Goal: Find specific page/section: Find specific page/section

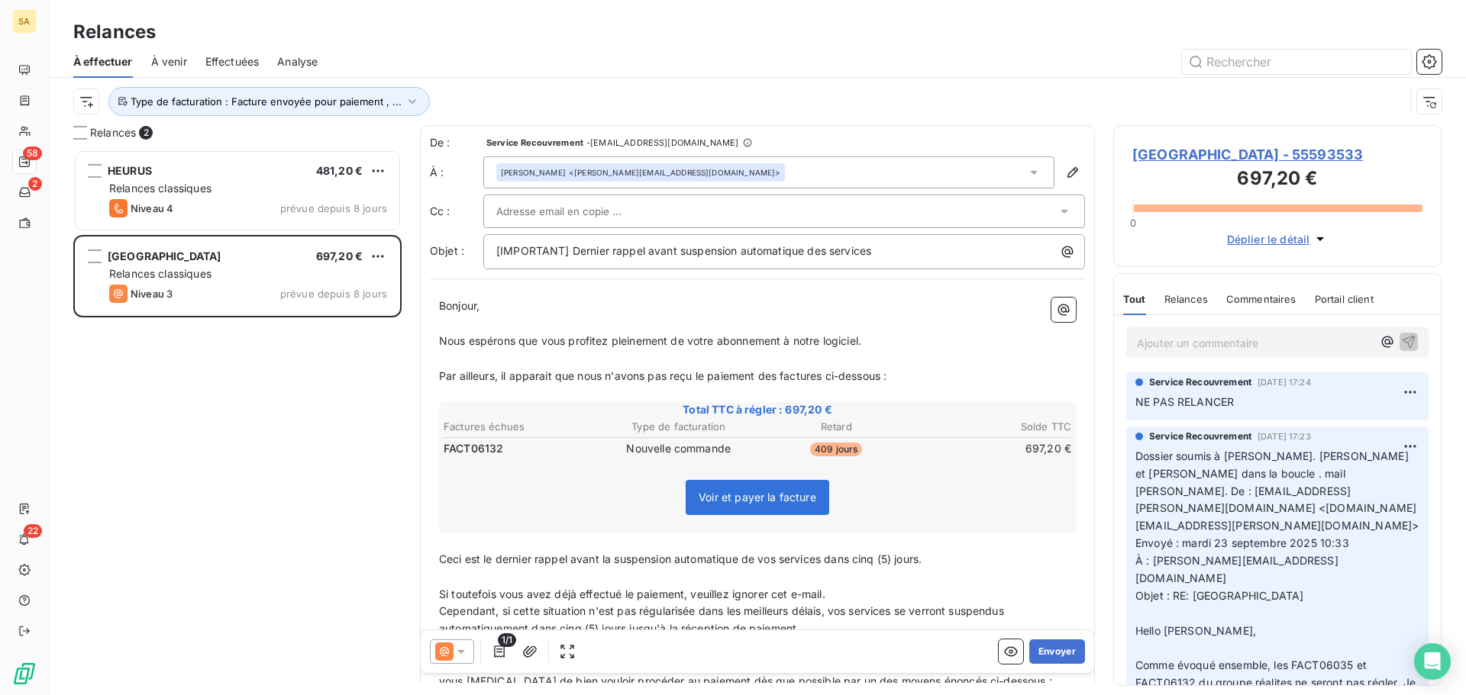
scroll to position [534, 317]
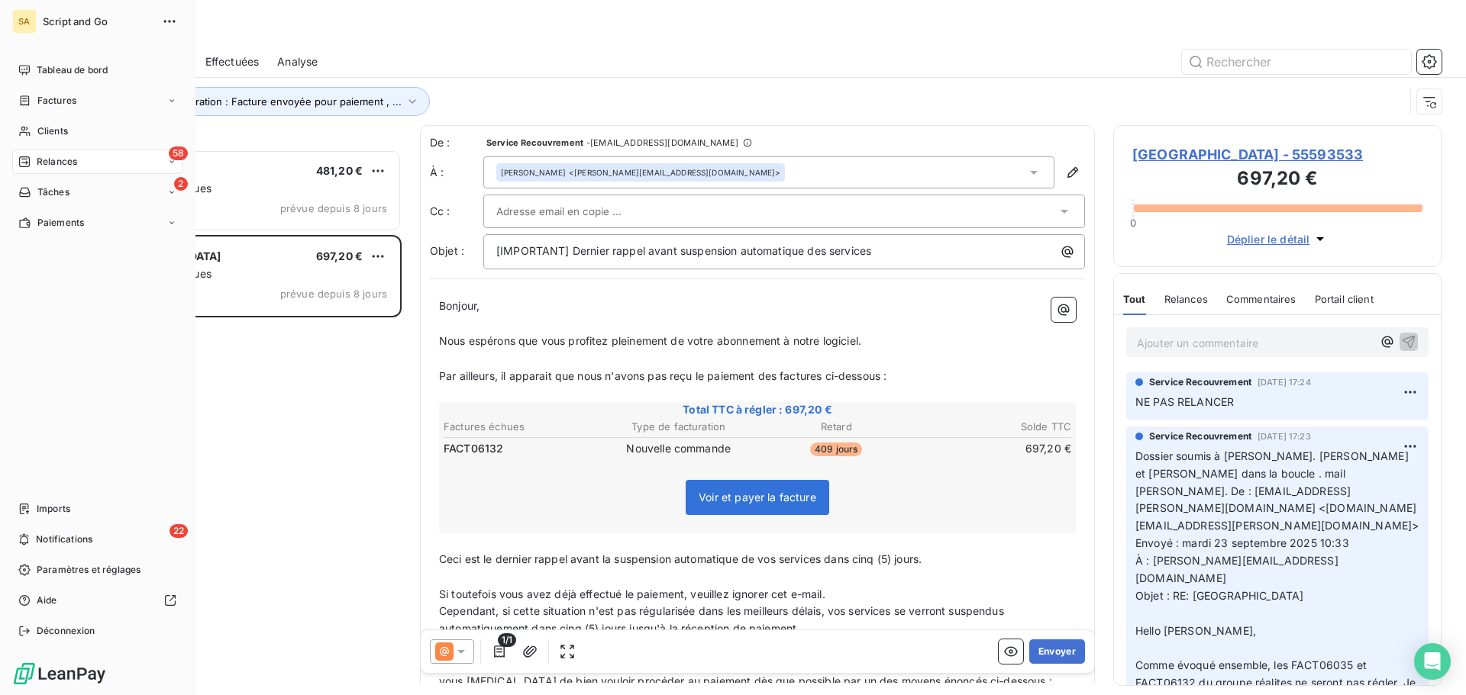
click at [25, 157] on icon at bounding box center [24, 162] width 11 height 11
click at [43, 152] on div "58 Relances" at bounding box center [97, 162] width 170 height 24
click at [98, 155] on div "58 Relances" at bounding box center [97, 162] width 170 height 24
click at [25, 95] on icon at bounding box center [24, 101] width 13 height 12
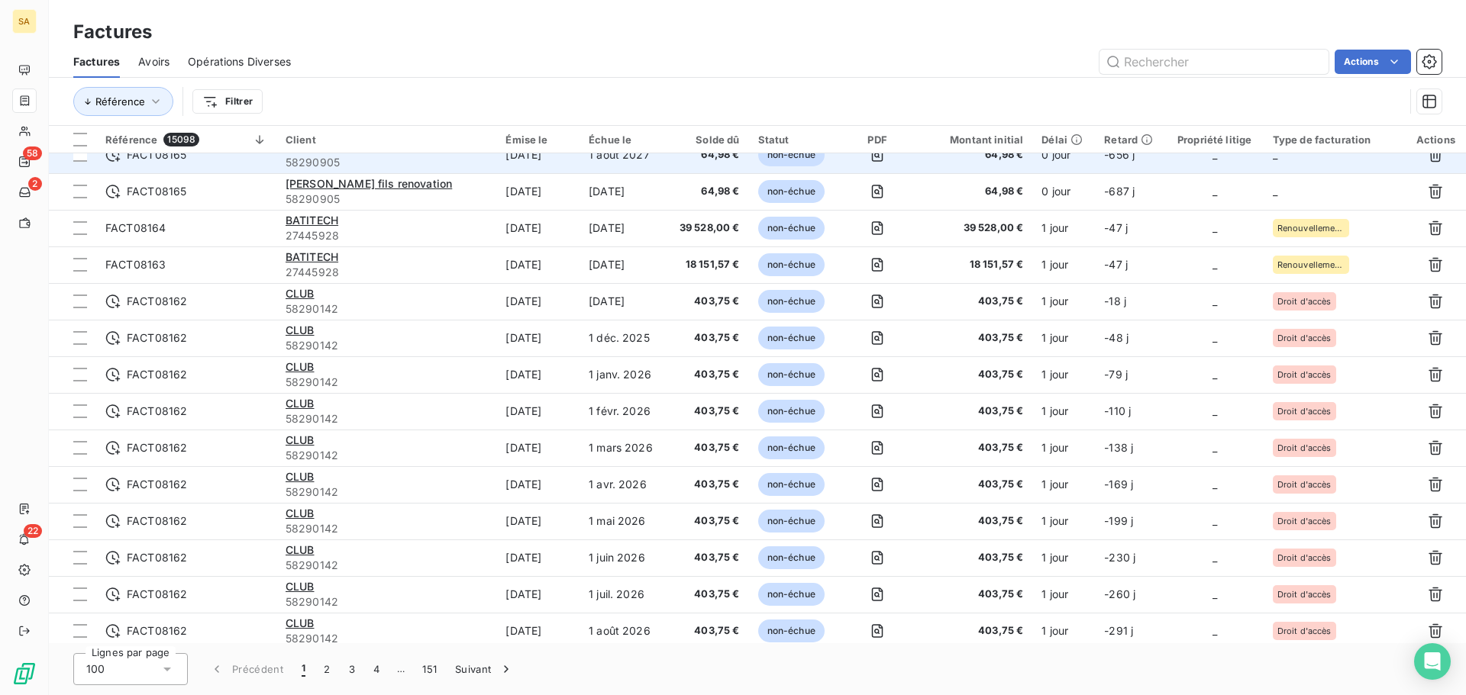
scroll to position [687, 0]
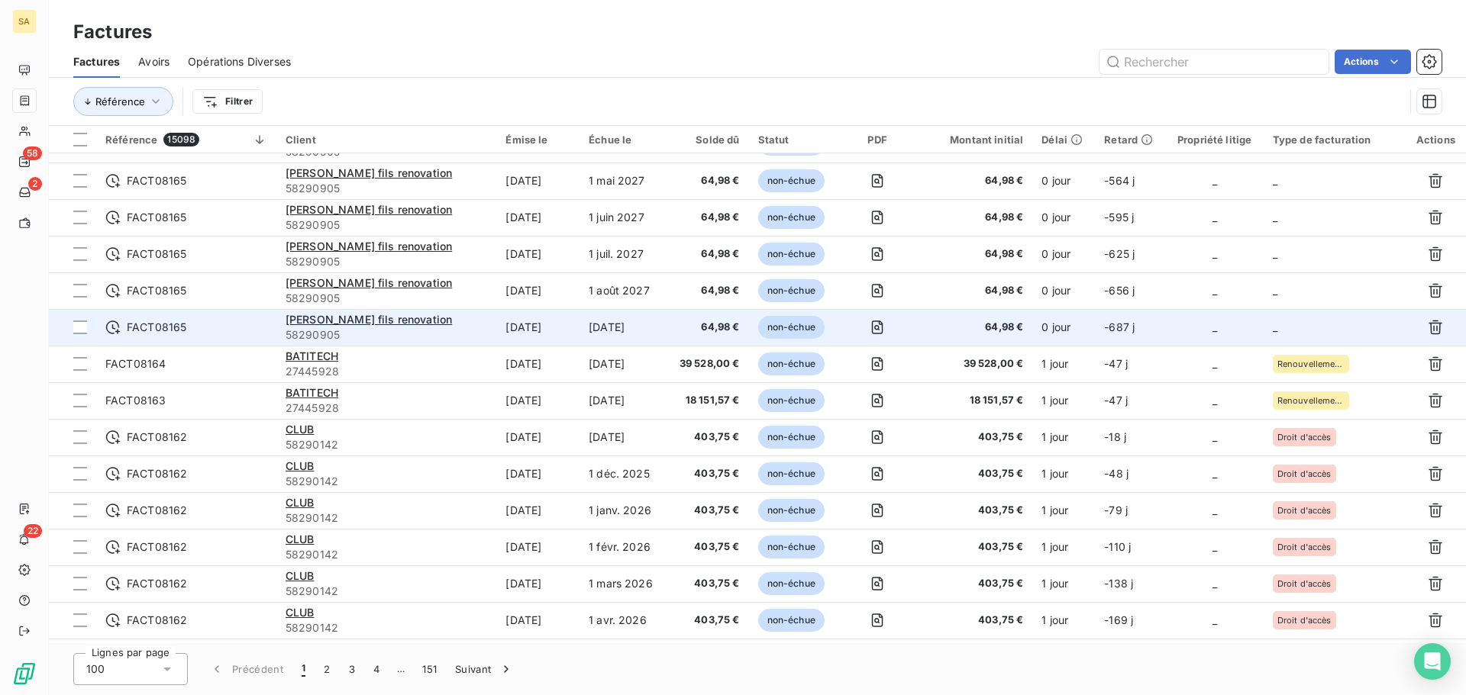
click at [1314, 312] on td "_" at bounding box center [1335, 327] width 142 height 37
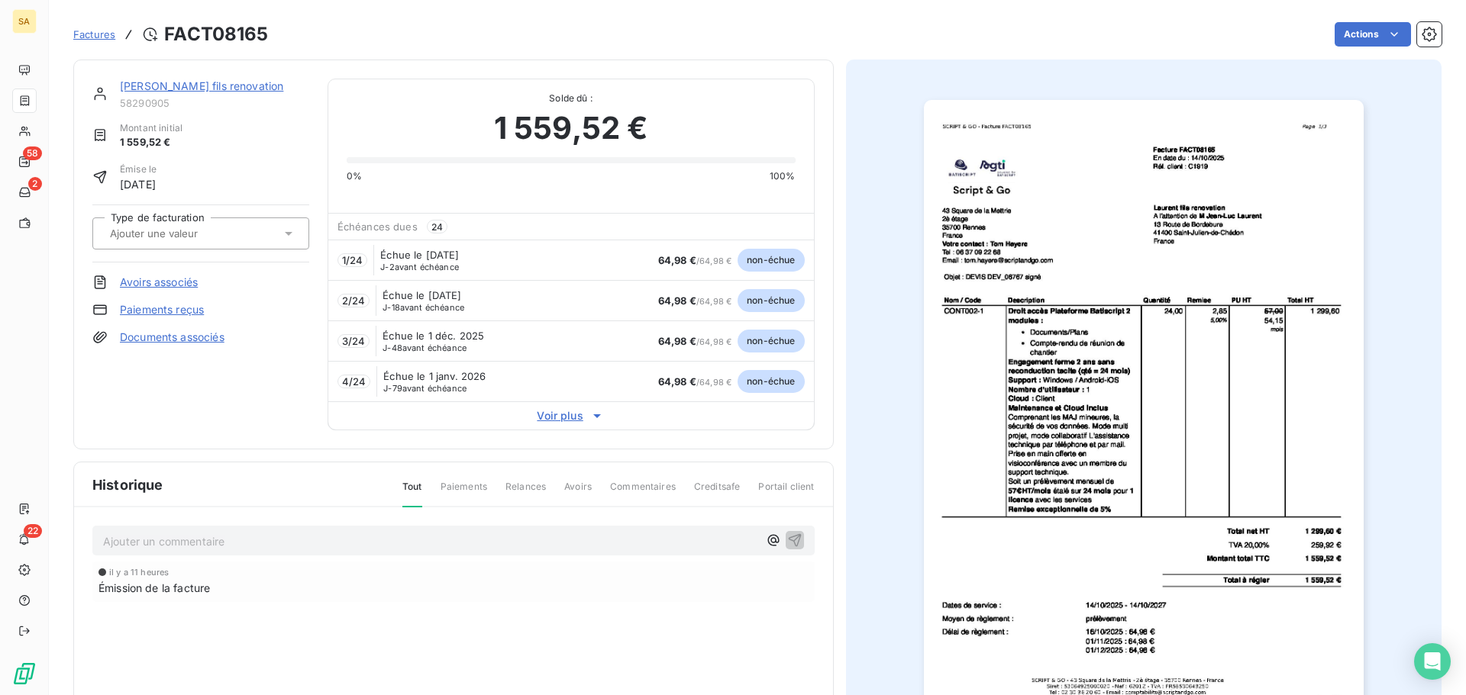
click at [260, 234] on div at bounding box center [193, 234] width 176 height 20
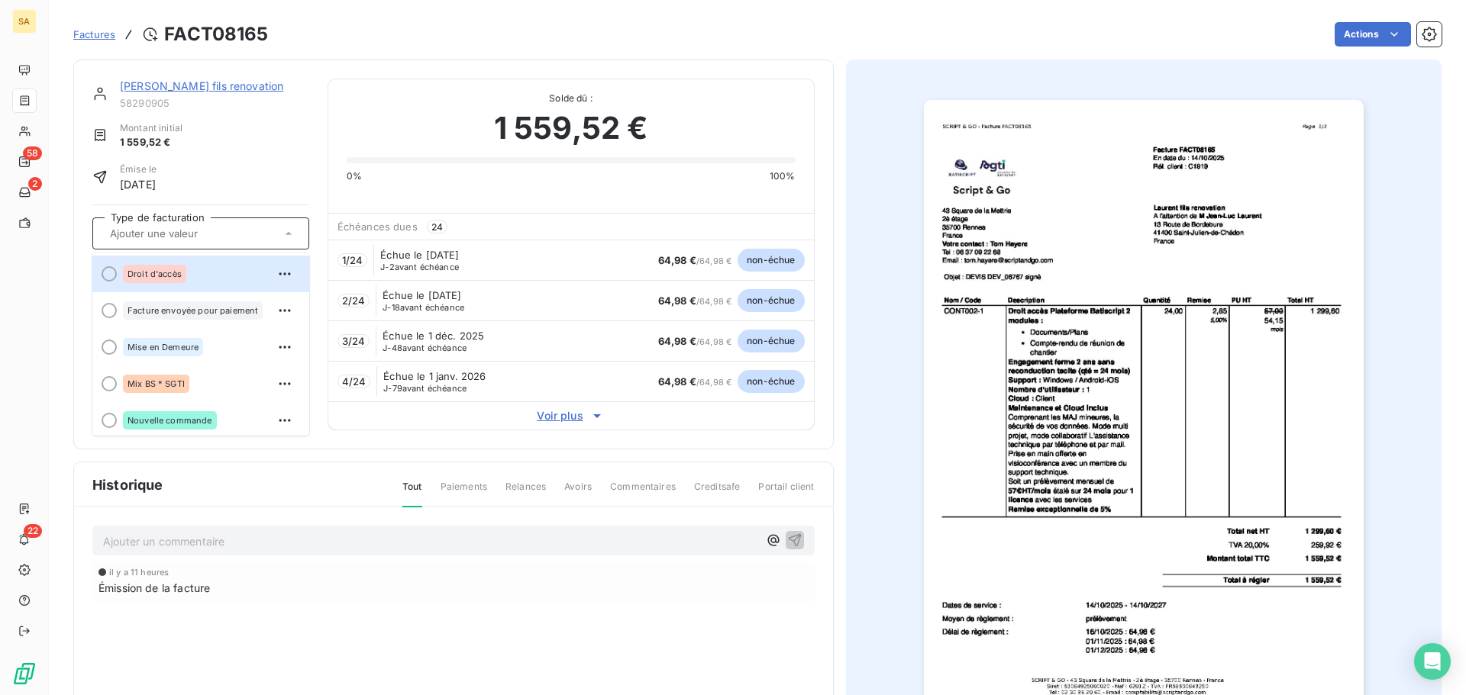
click at [178, 281] on div "Droit d'accès" at bounding box center [154, 274] width 63 height 18
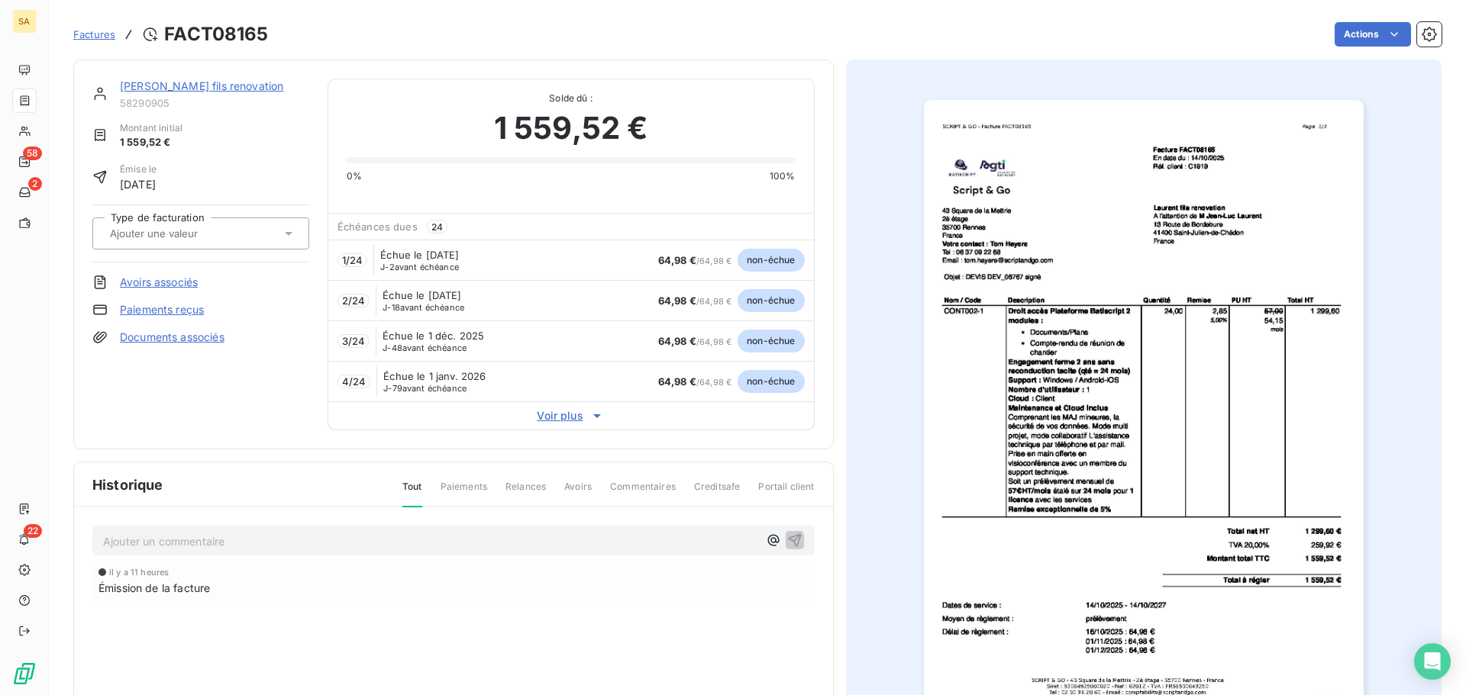
click at [102, 37] on span "Factures" at bounding box center [94, 34] width 42 height 12
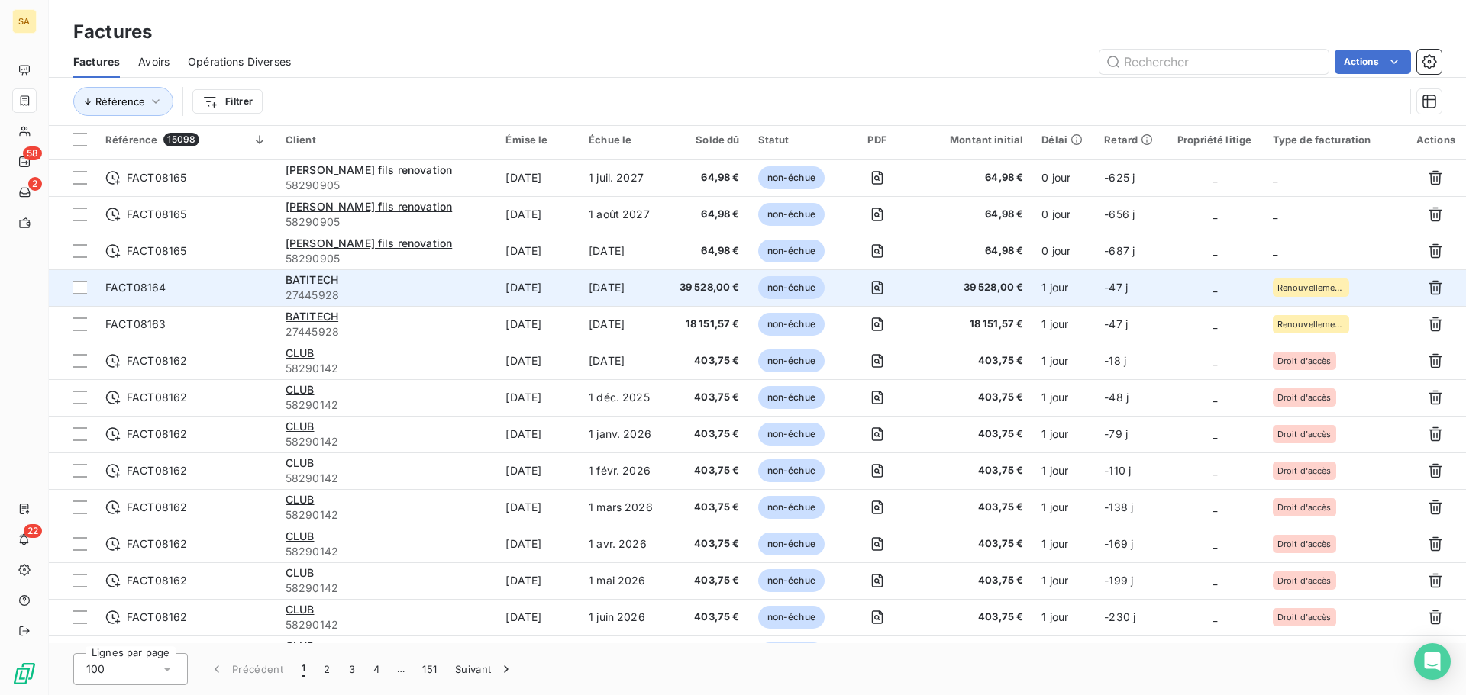
scroll to position [687, 0]
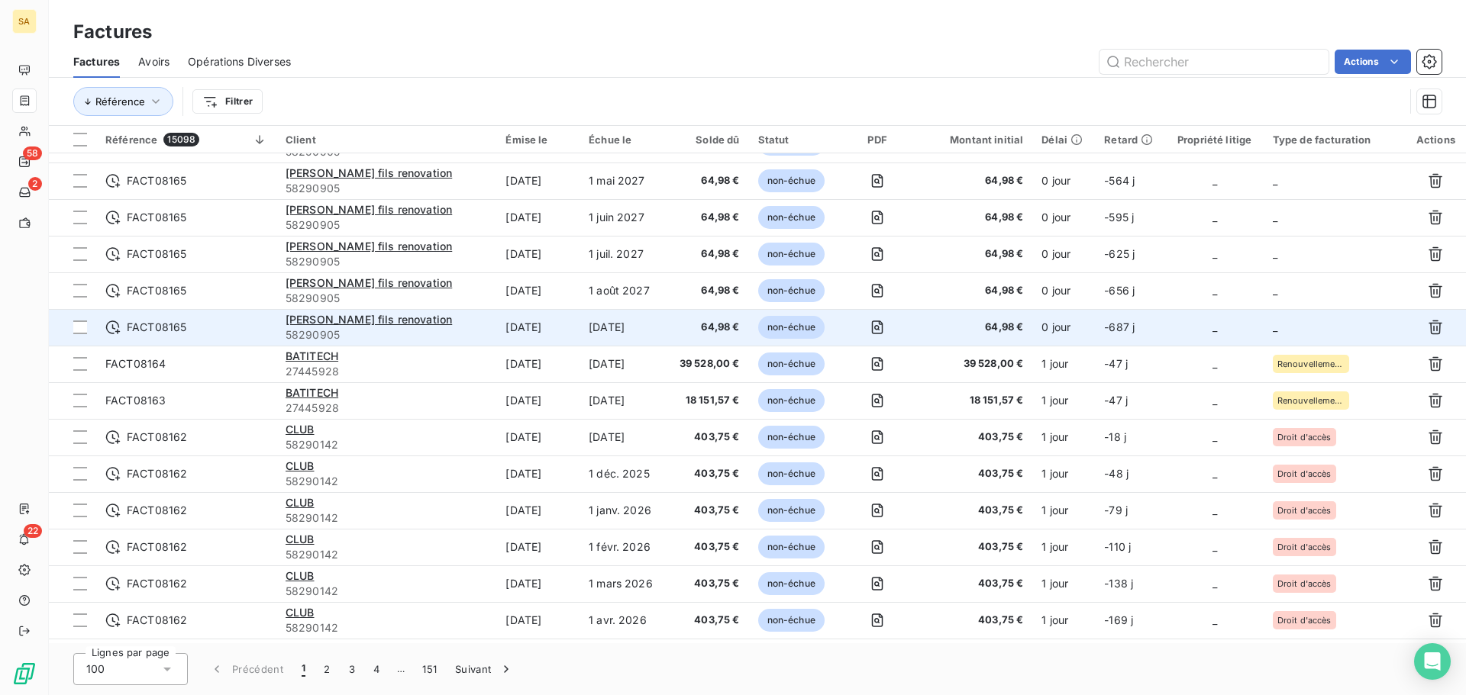
click at [1286, 328] on td "_" at bounding box center [1335, 327] width 142 height 37
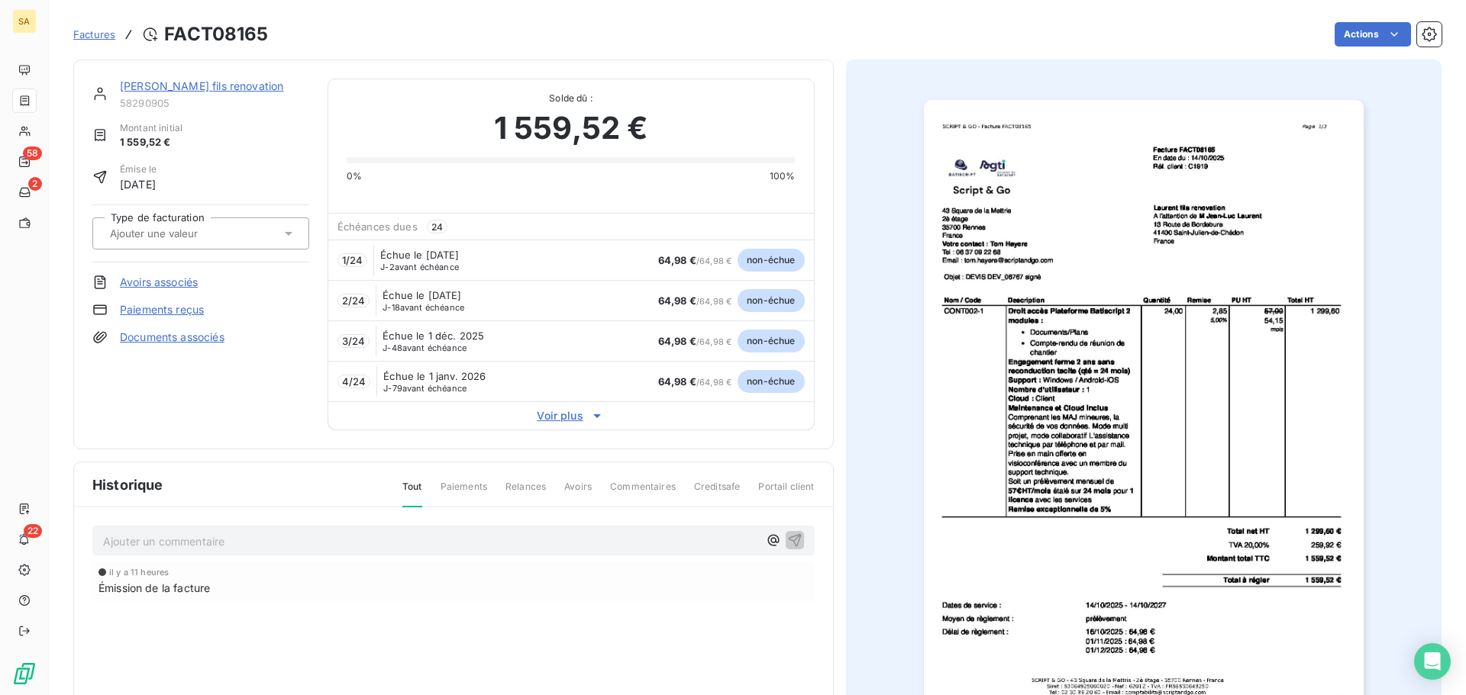
click at [191, 230] on input "text" at bounding box center [184, 234] width 153 height 14
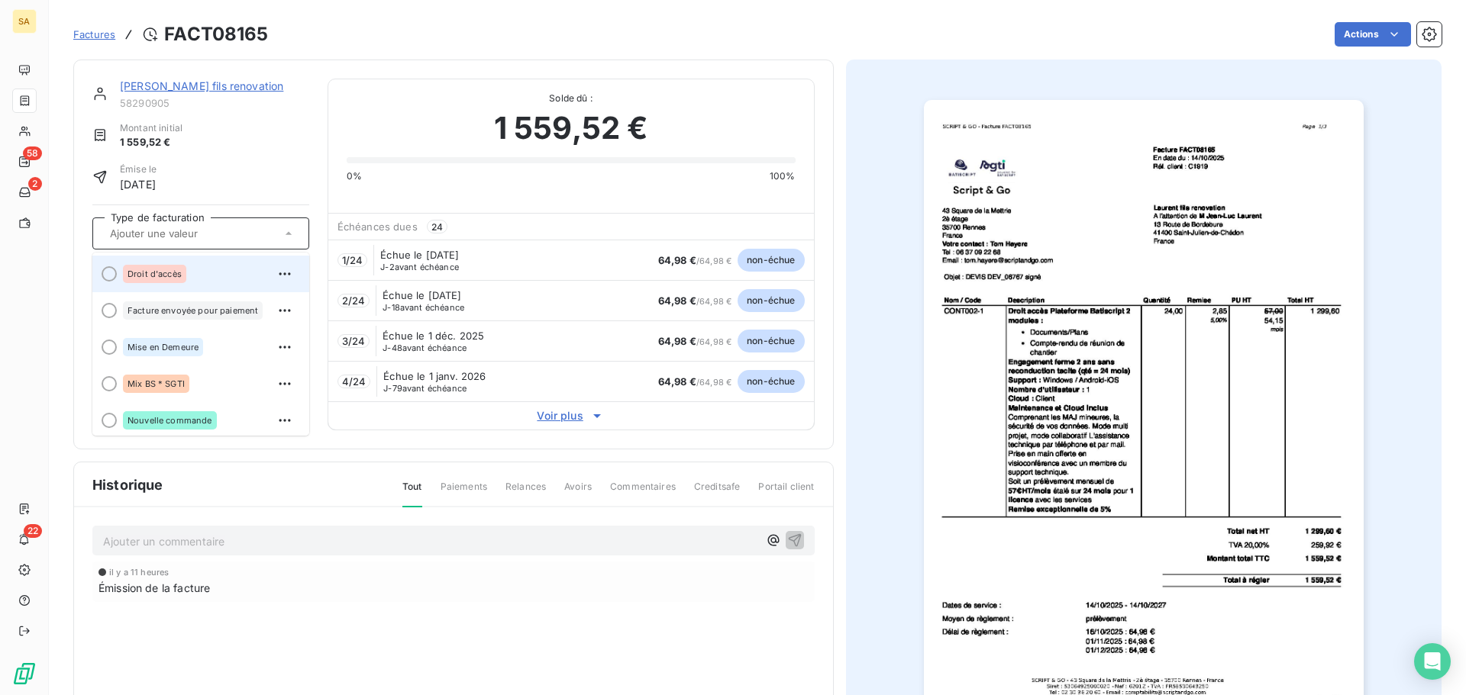
click at [194, 273] on div "Droit d'accès" at bounding box center [210, 274] width 174 height 24
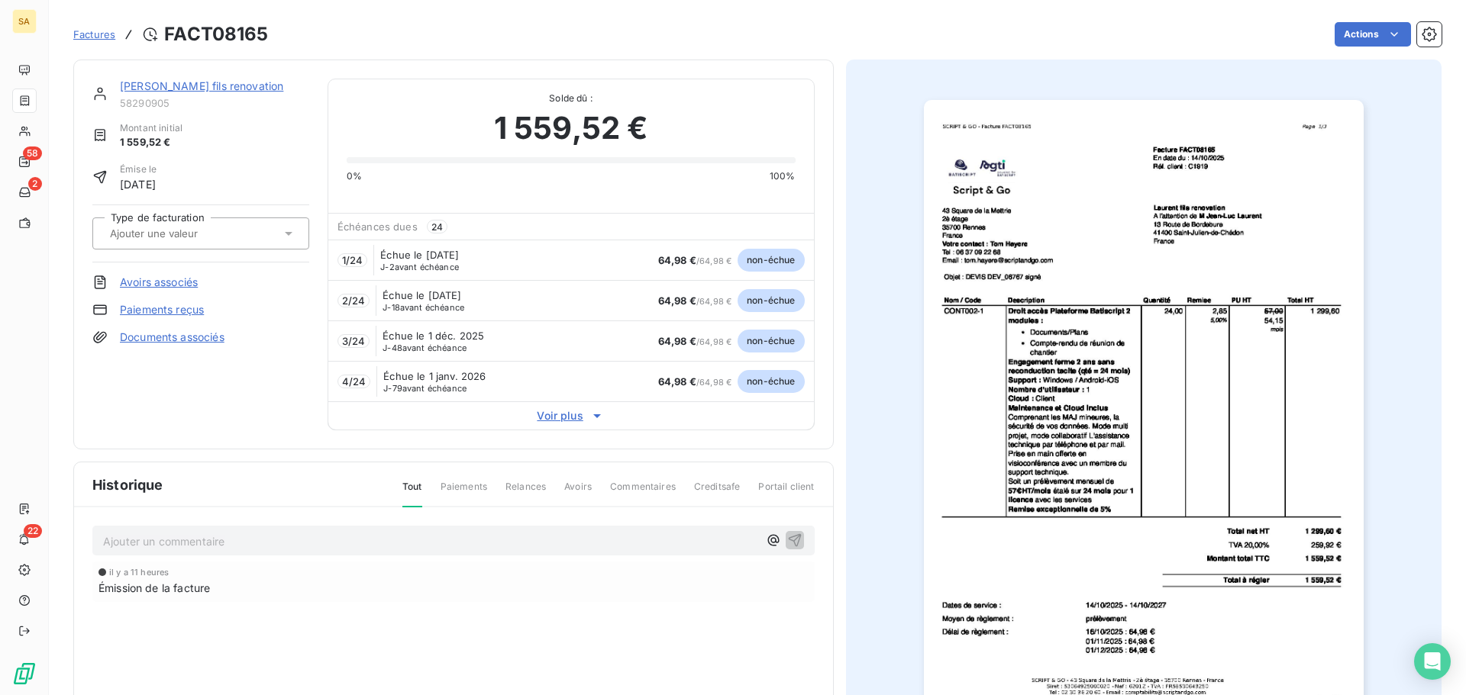
click at [135, 231] on input "text" at bounding box center [184, 234] width 153 height 14
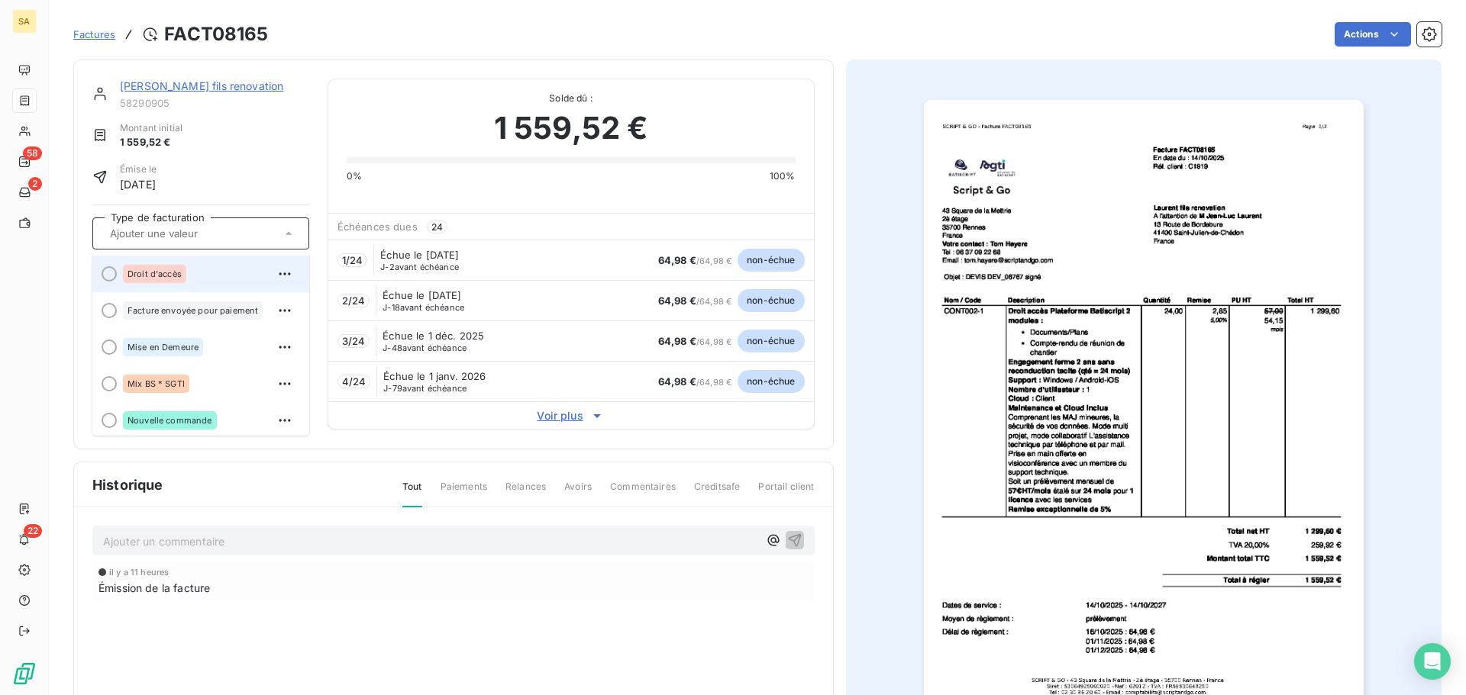
click at [111, 273] on div at bounding box center [109, 273] width 15 height 15
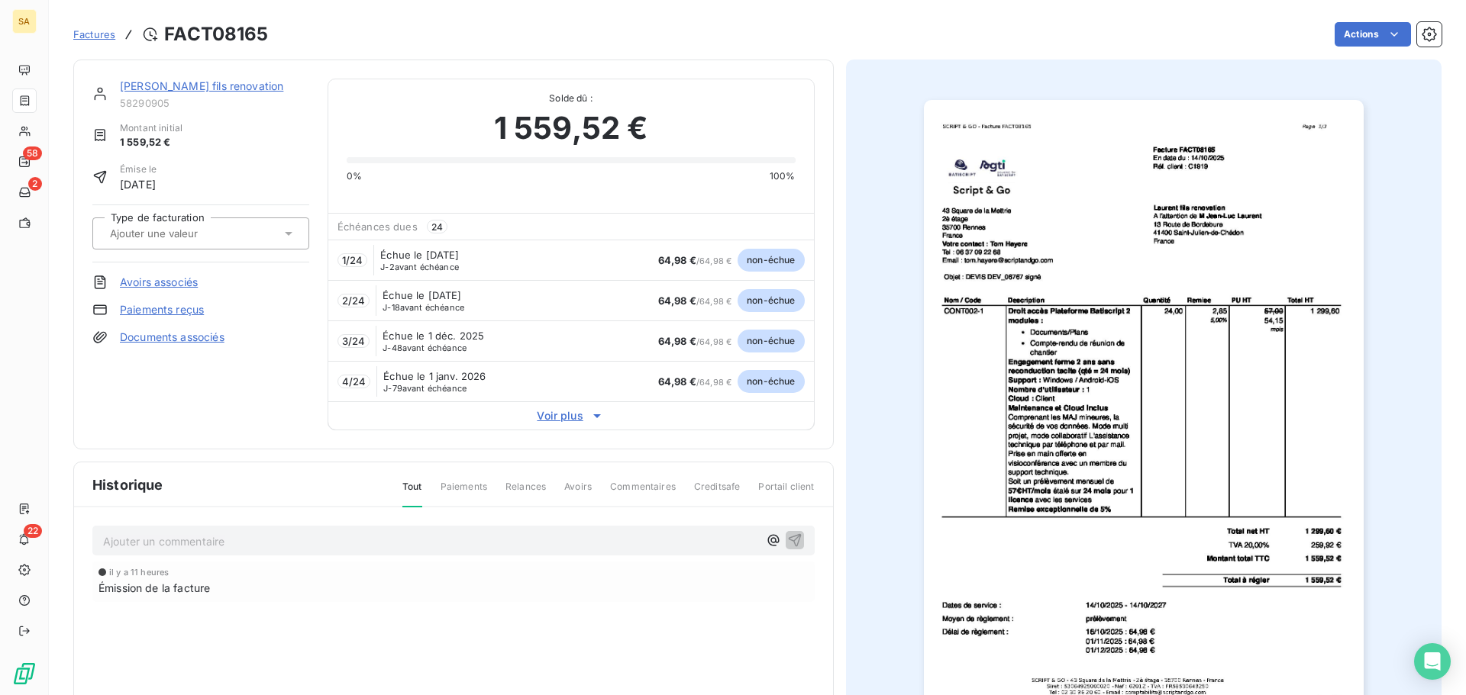
click at [96, 31] on span "Factures" at bounding box center [94, 34] width 42 height 12
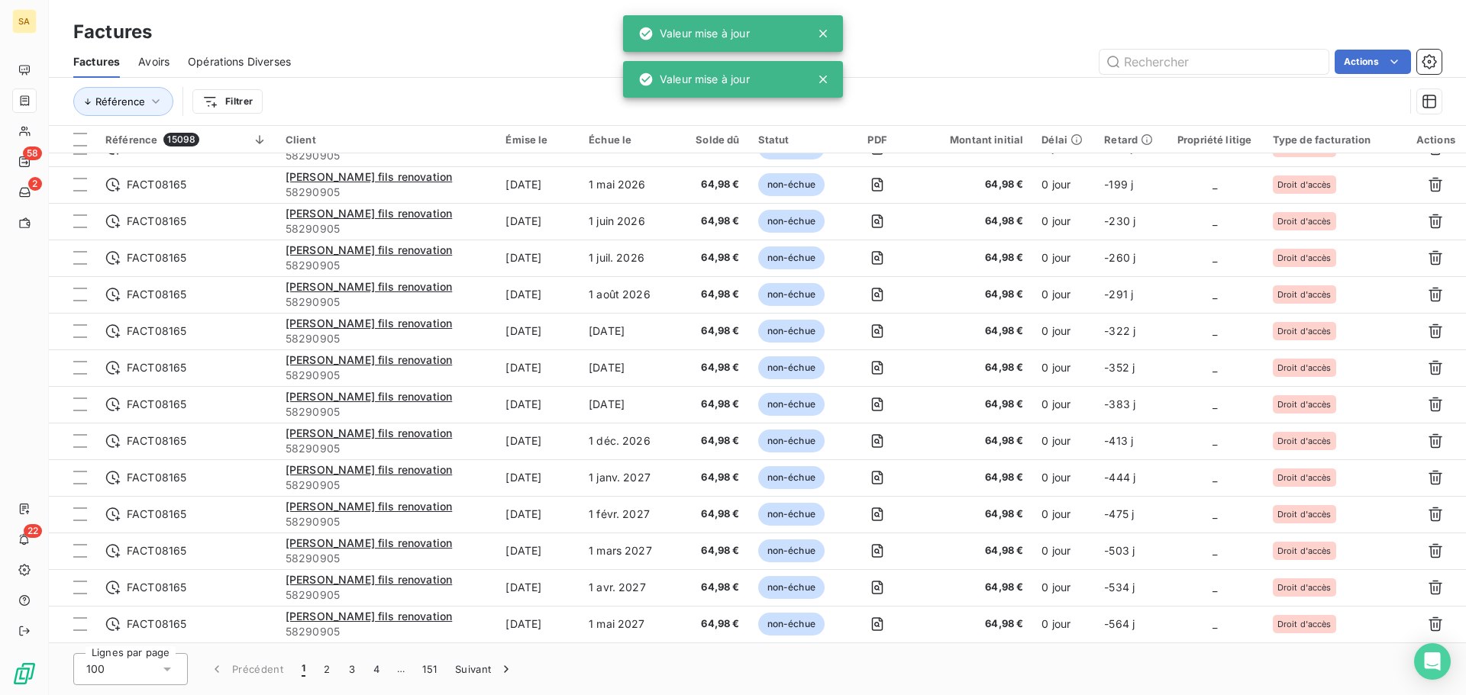
scroll to position [687, 0]
